Goal: Contribute content: Contribute content

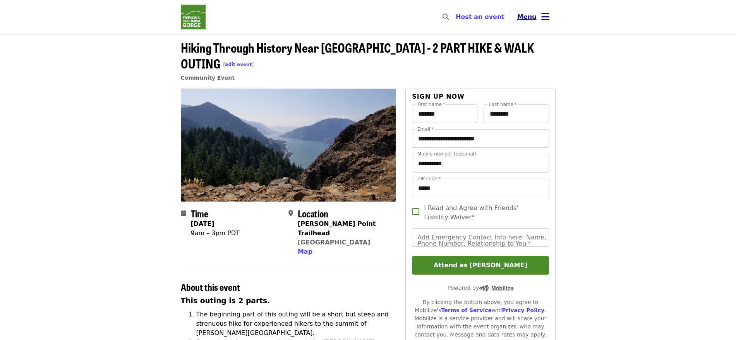
click at [531, 19] on span "Menu" at bounding box center [526, 16] width 19 height 7
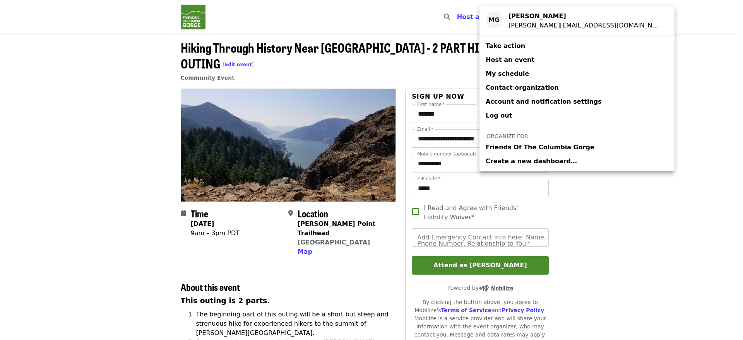
click at [525, 146] on span "Friends Of The Columbia Gorge" at bounding box center [540, 147] width 109 height 9
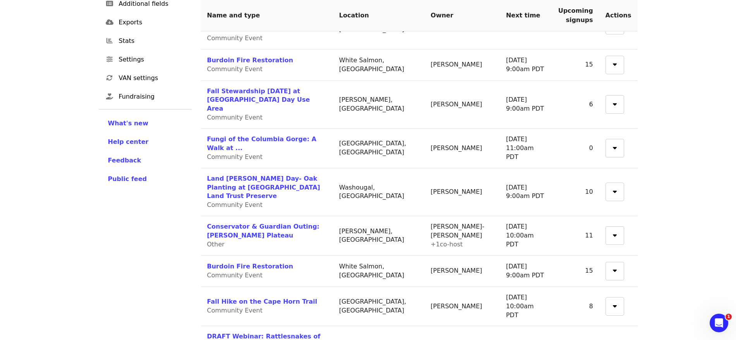
scroll to position [155, 0]
click at [235, 297] on link "Fall Hike on the Cape Horn Trail" at bounding box center [262, 300] width 110 height 7
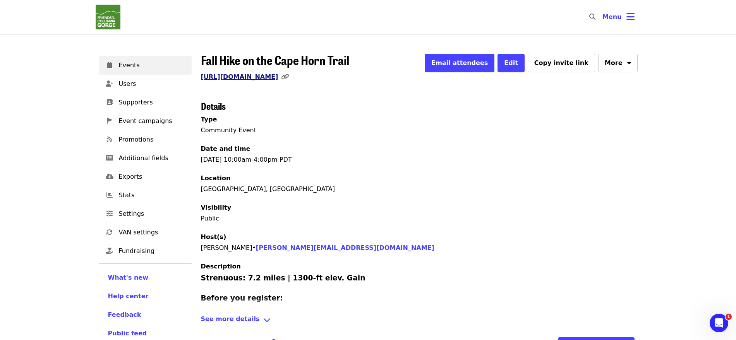
click at [278, 77] on link "[URL][DOMAIN_NAME]" at bounding box center [239, 76] width 77 height 7
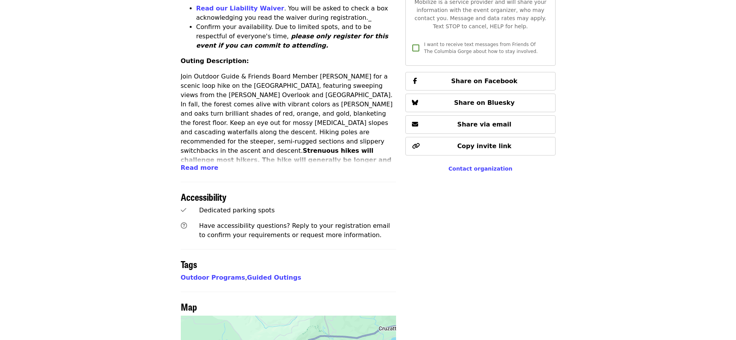
scroll to position [275, 0]
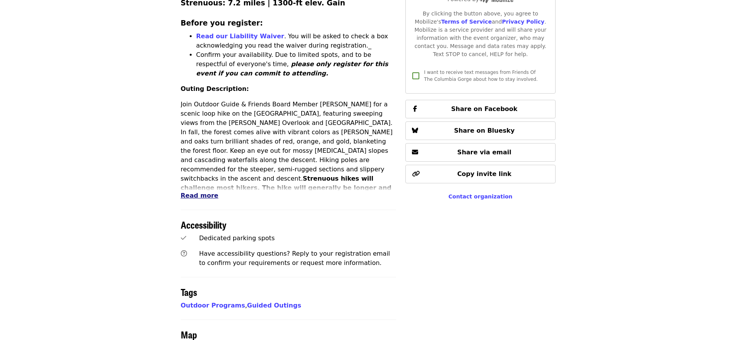
click at [196, 195] on span "Read more" at bounding box center [200, 195] width 38 height 7
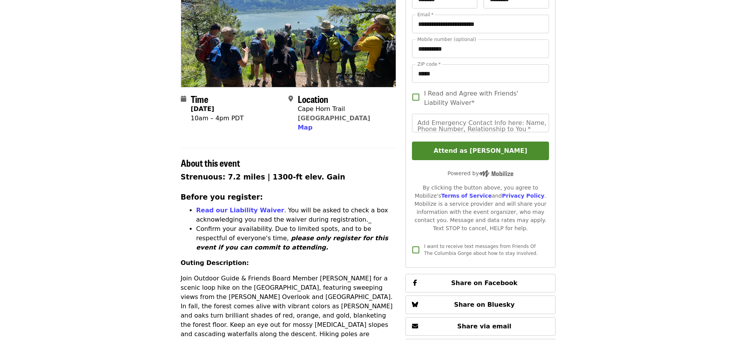
scroll to position [0, 0]
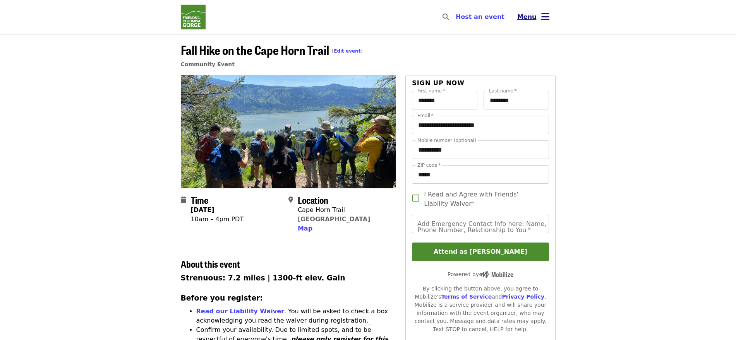
click at [543, 12] on button "Menu" at bounding box center [533, 17] width 45 height 19
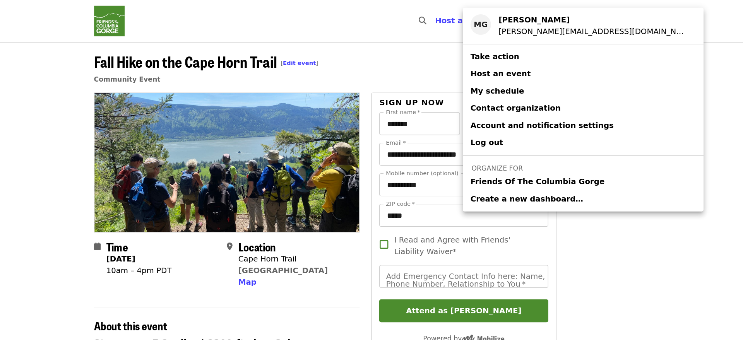
click at [544, 146] on span "Friends Of The Columbia Gorge" at bounding box center [540, 147] width 109 height 9
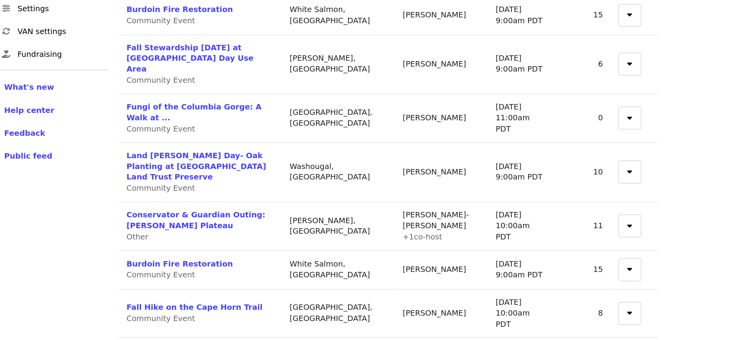
scroll to position [144, 0]
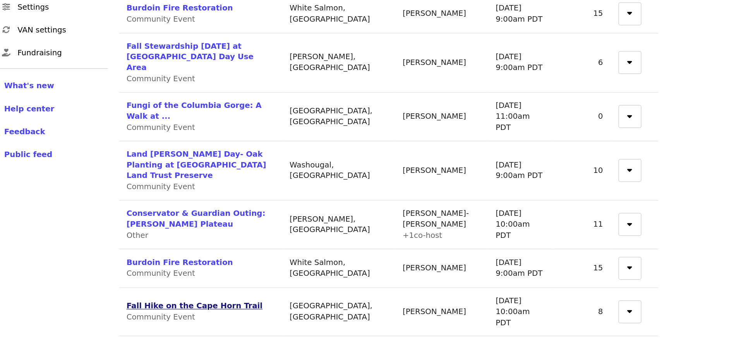
click at [262, 308] on link "Fall Hike on the Cape Horn Trail" at bounding box center [262, 311] width 110 height 7
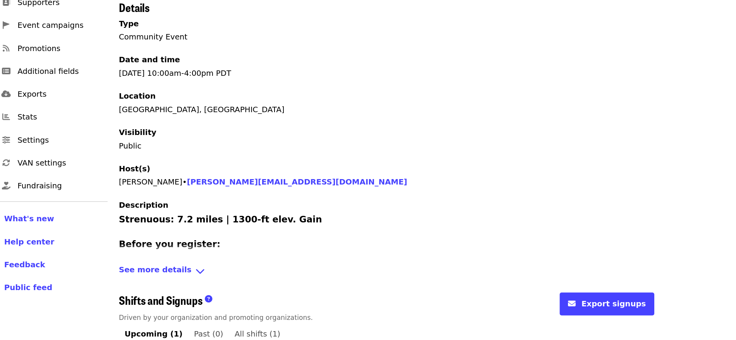
scroll to position [38, 0]
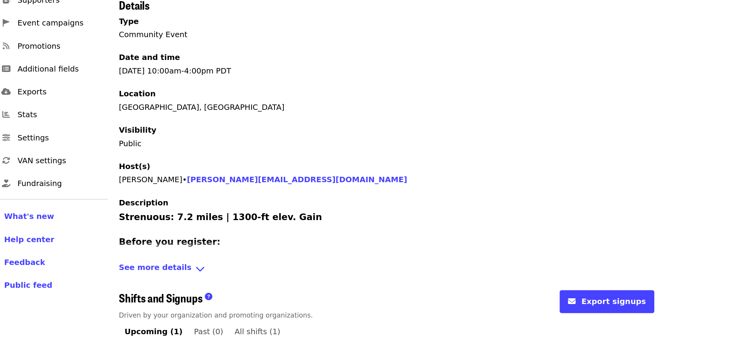
click at [239, 281] on span "See more details" at bounding box center [230, 282] width 59 height 11
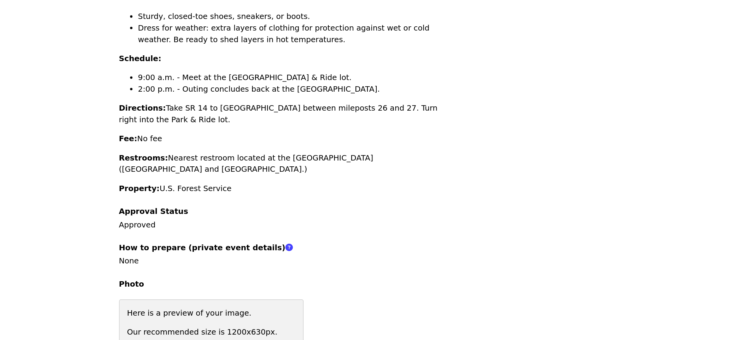
scroll to position [587, 0]
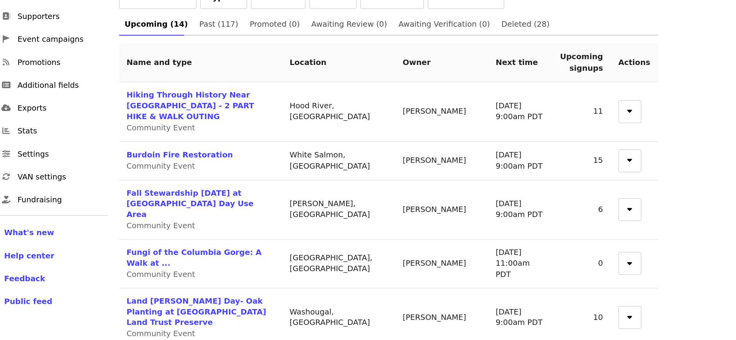
scroll to position [89, 0]
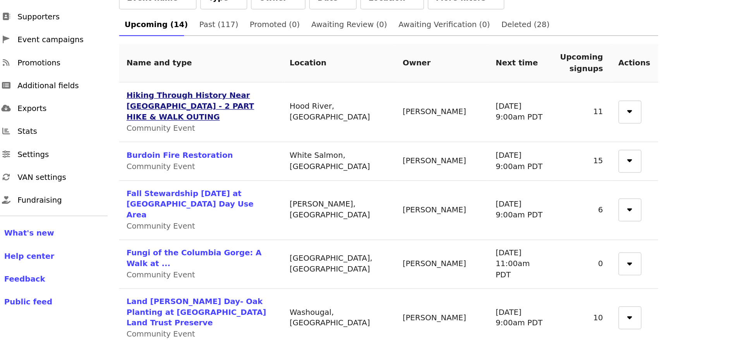
click at [247, 84] on link "Hiking Through History Near [GEOGRAPHIC_DATA] - 2 PART HIKE & WALK OUTING" at bounding box center [258, 86] width 103 height 25
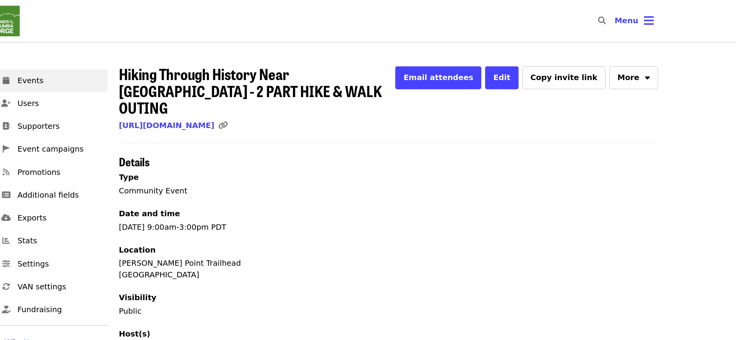
click at [247, 98] on link "[URL][DOMAIN_NAME]" at bounding box center [239, 101] width 77 height 7
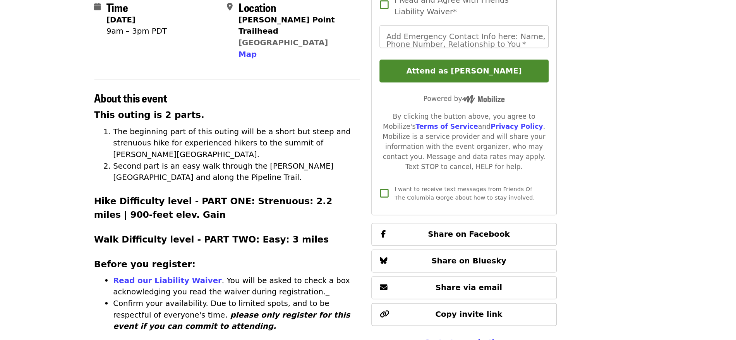
scroll to position [156, 0]
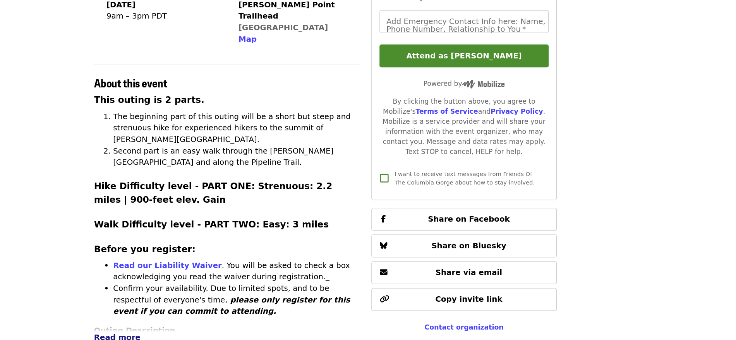
click at [200, 334] on span "Read more" at bounding box center [200, 337] width 38 height 7
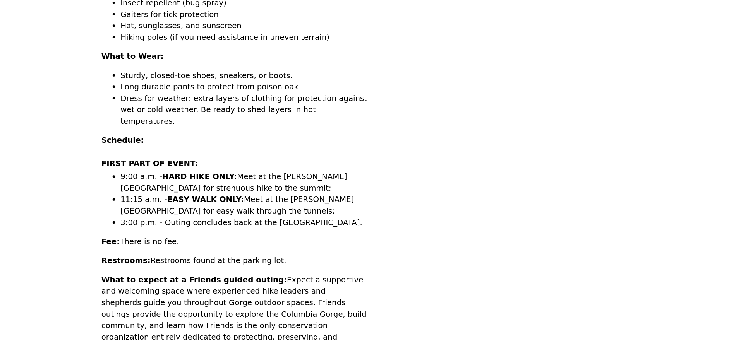
scroll to position [882, 0]
drag, startPoint x: 267, startPoint y: 219, endPoint x: 213, endPoint y: 198, distance: 57.5
click at [213, 286] on p "What to expect at a Friends guided outing: Expect a supportive and welcoming sp…" at bounding box center [289, 318] width 216 height 65
click at [226, 286] on p "What to expect at a Friends guided outing: Expect a supportive and welcoming sp…" at bounding box center [289, 318] width 216 height 65
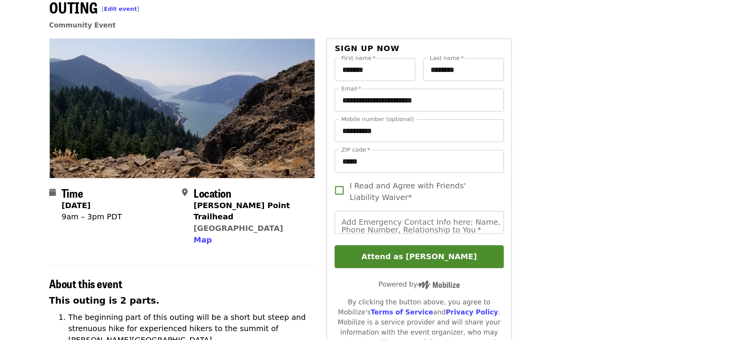
scroll to position [0, 0]
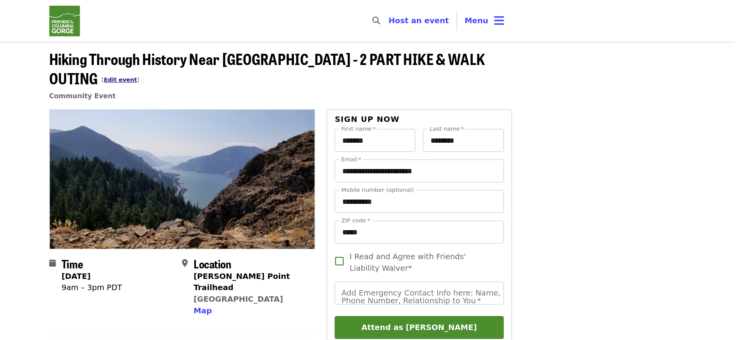
click at [252, 62] on link "Edit event" at bounding box center [238, 64] width 27 height 5
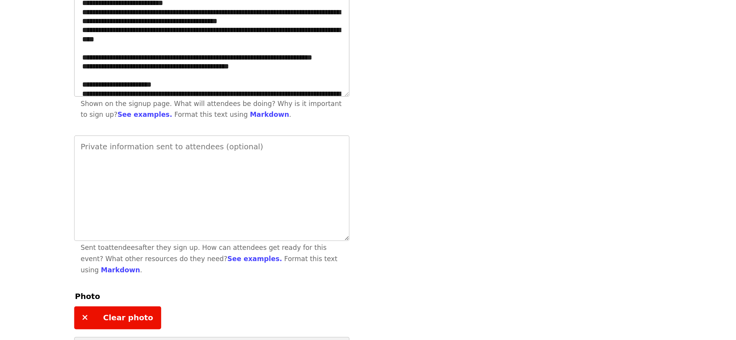
scroll to position [255, 0]
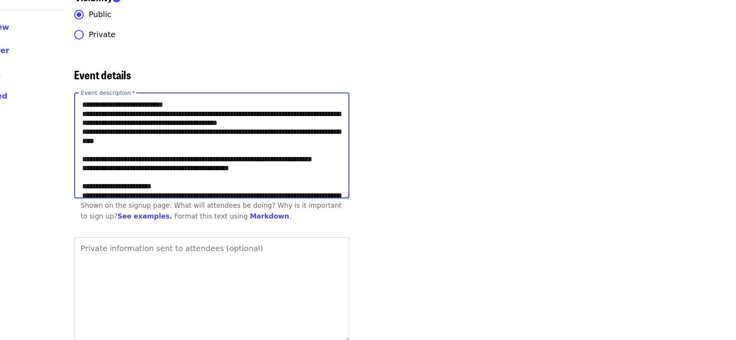
click at [281, 127] on textarea "Event description   *" at bounding box center [312, 118] width 222 height 85
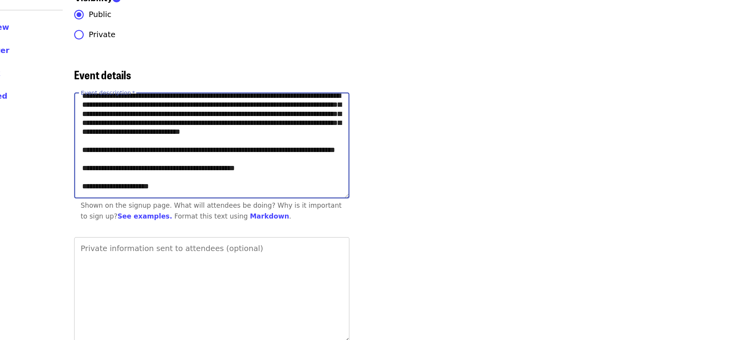
scroll to position [654, 0]
drag, startPoint x: 241, startPoint y: 133, endPoint x: 205, endPoint y: 94, distance: 53.4
click at [205, 94] on textarea "Event description   *" at bounding box center [312, 118] width 222 height 85
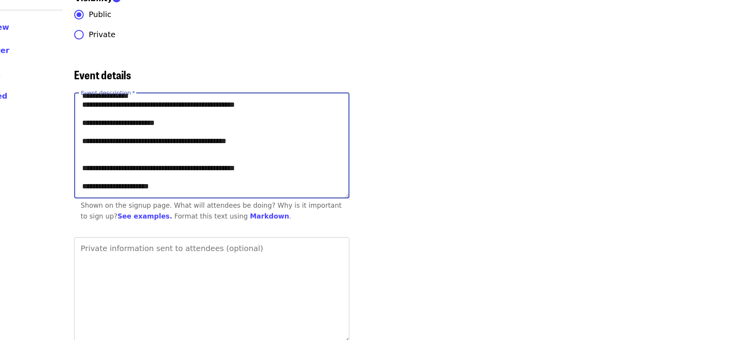
scroll to position [603, 0]
drag, startPoint x: 363, startPoint y: 146, endPoint x: 218, endPoint y: 137, distance: 145.4
click at [218, 137] on textarea "Event description   *" at bounding box center [312, 118] width 222 height 85
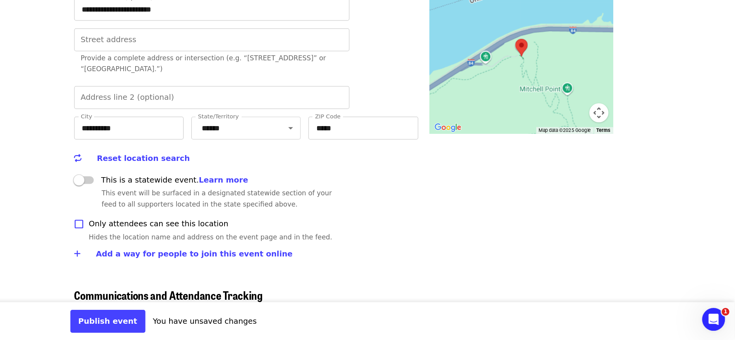
scroll to position [867, 0]
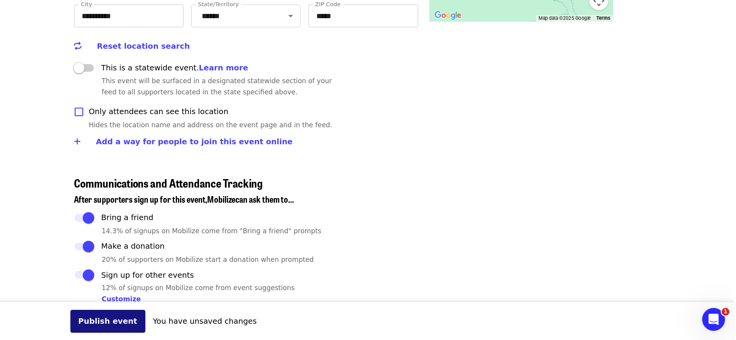
type textarea "**********"
click at [224, 326] on button "Publish event" at bounding box center [228, 324] width 61 height 19
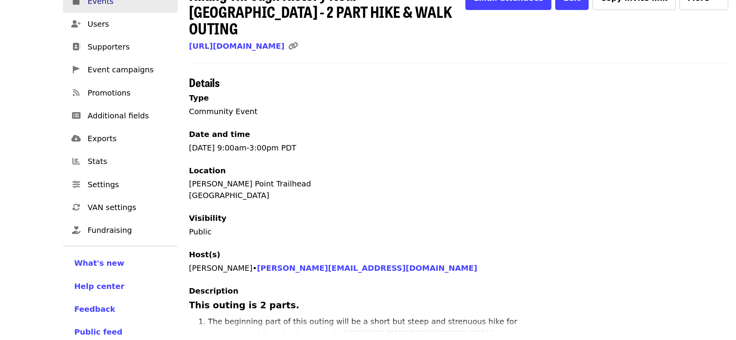
click at [114, 69] on link "Events" at bounding box center [145, 65] width 93 height 19
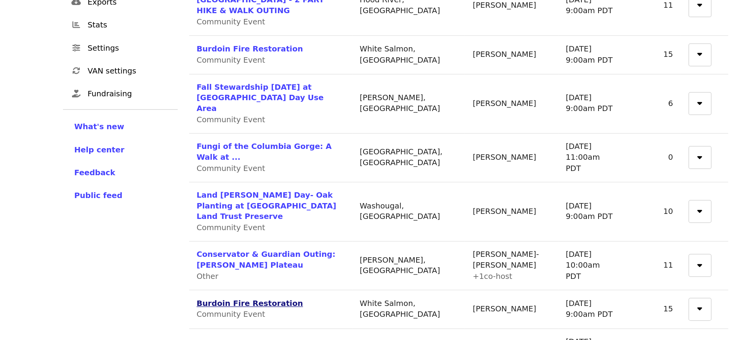
scroll to position [150, 0]
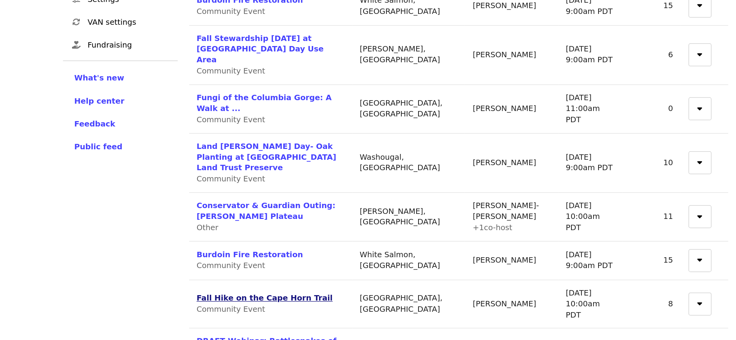
click at [259, 302] on link "Fall Hike on the Cape Horn Trail" at bounding box center [262, 305] width 110 height 7
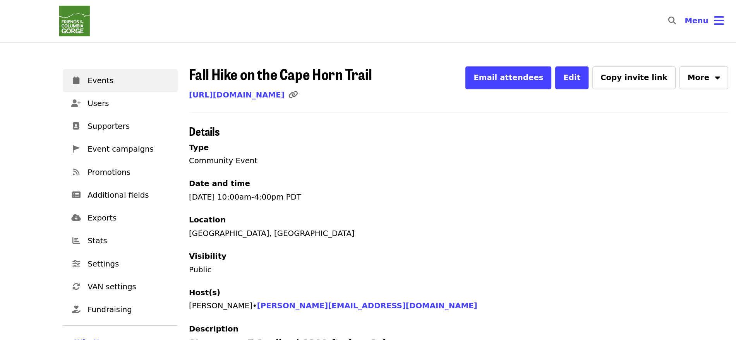
click at [276, 60] on span "Fall Hike on the Cape Horn Trail" at bounding box center [275, 60] width 148 height 18
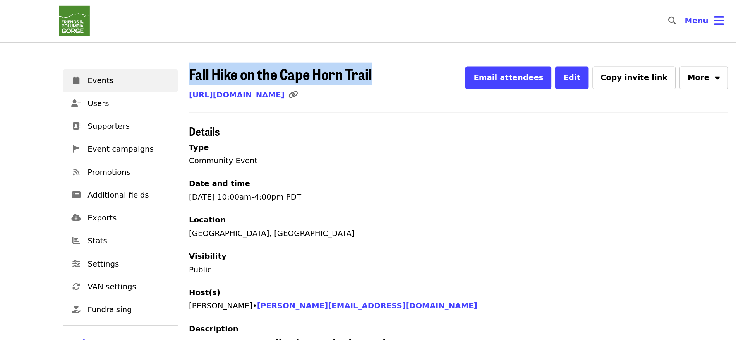
click at [276, 60] on span "Fall Hike on the Cape Horn Trail" at bounding box center [275, 60] width 148 height 18
copy span "Fall Hike on the Cape Horn Trail"
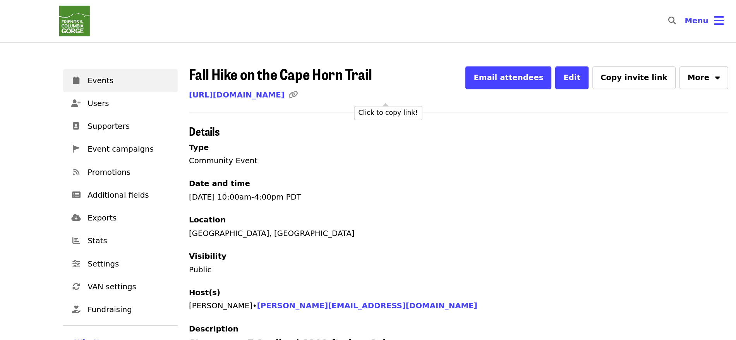
click at [289, 77] on icon "link icon" at bounding box center [285, 76] width 8 height 7
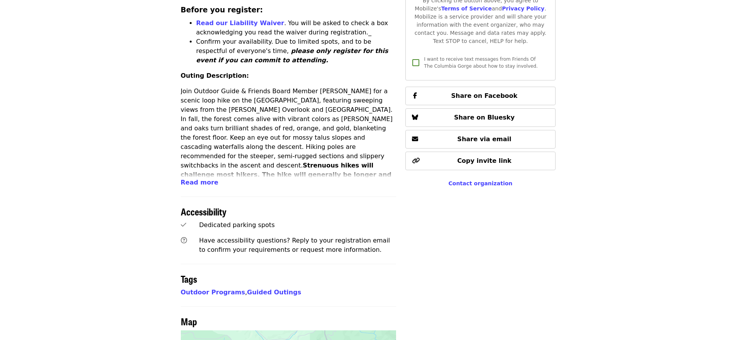
scroll to position [289, 0]
click at [189, 183] on span "Read more" at bounding box center [200, 181] width 38 height 7
